Goal: Transaction & Acquisition: Download file/media

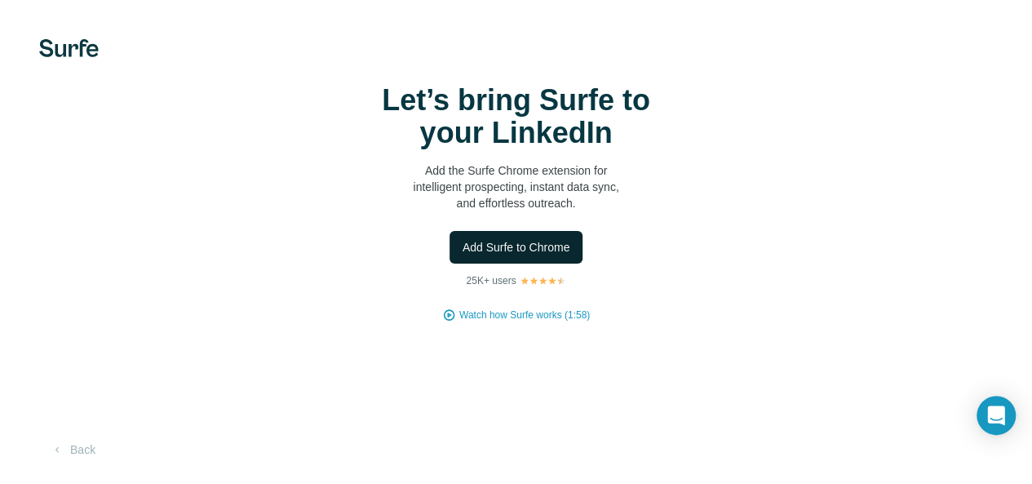
click at [463, 255] on span "Add Surfe to Chrome" at bounding box center [517, 247] width 108 height 16
